Goal: Find contact information: Obtain details needed to contact an individual or organization

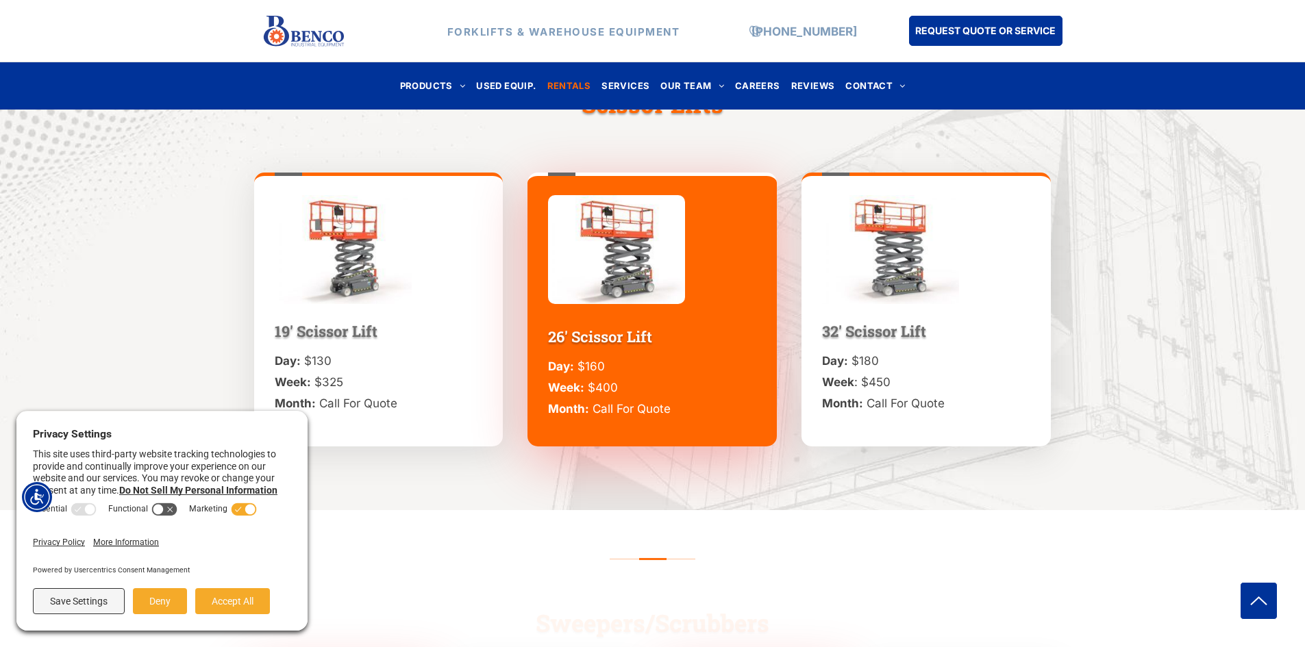
scroll to position [1233, 0]
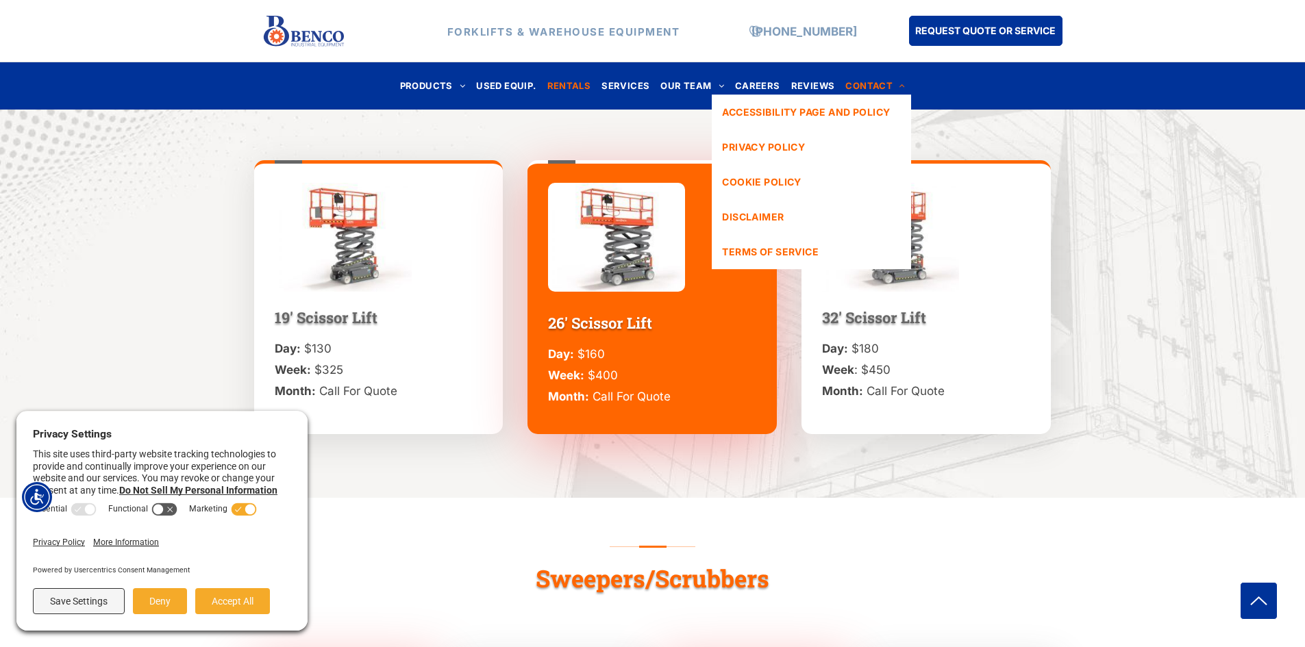
click at [885, 92] on li "CONTACT ACCESSIBILITY PAGE AND POLICY PRIVACY POLICY COOKIE POLICY DISCLAIMER T…" at bounding box center [875, 86] width 71 height 18
click at [900, 77] on span "CONTACT" at bounding box center [875, 86] width 60 height 18
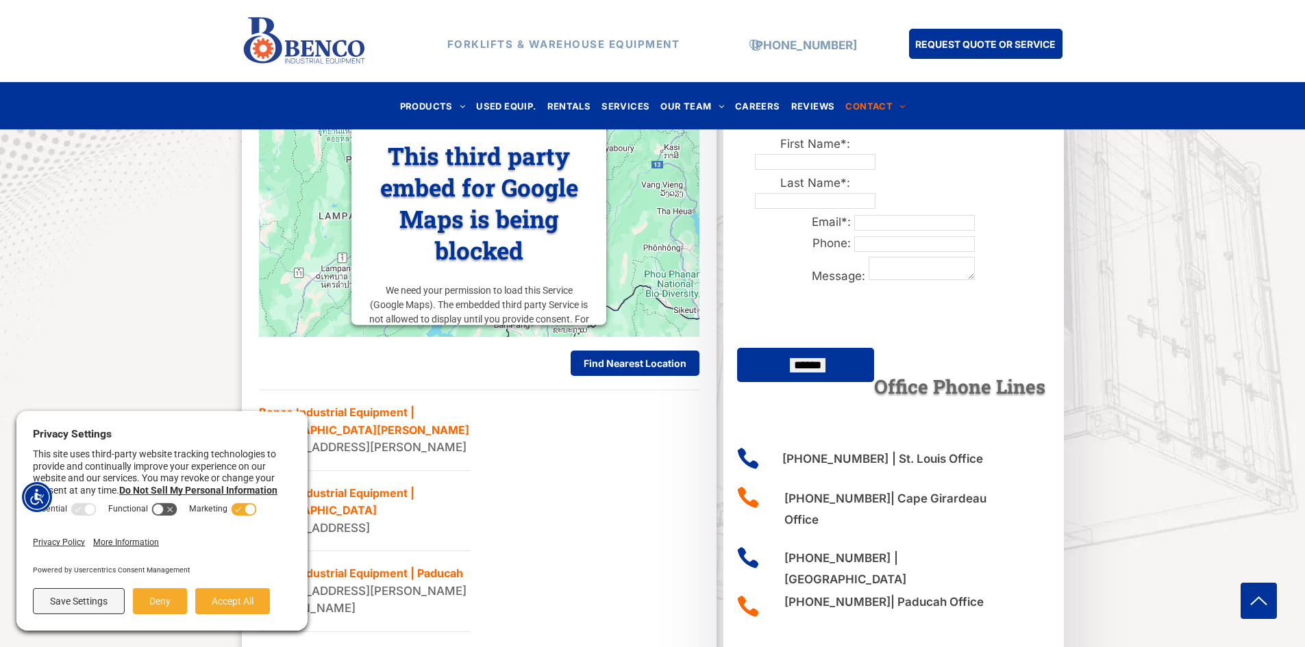
scroll to position [685, 0]
